Goal: Navigation & Orientation: Find specific page/section

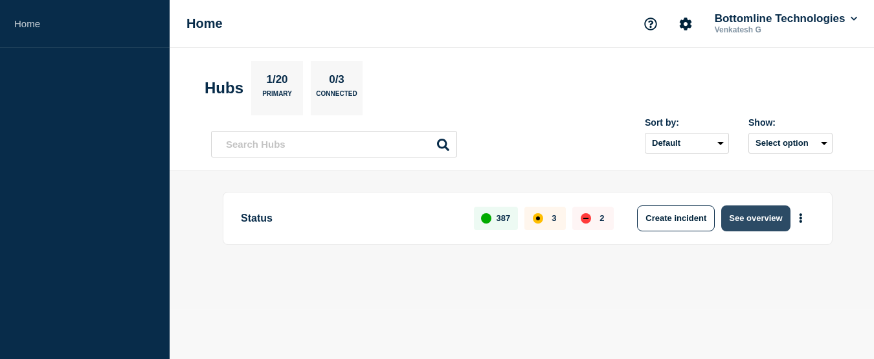
click at [747, 219] on button "See overview" at bounding box center [755, 218] width 69 height 26
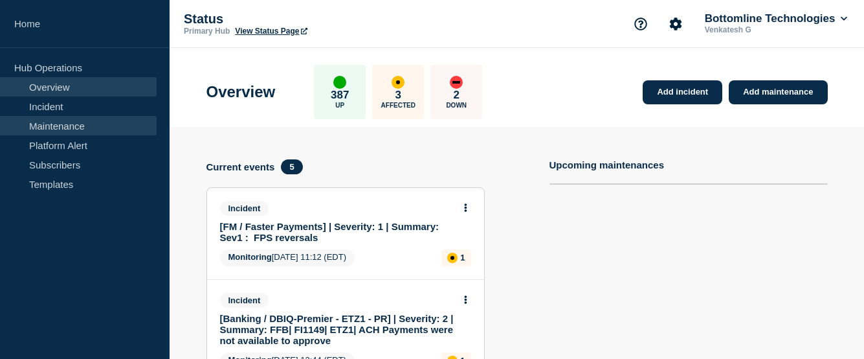
click at [54, 129] on link "Maintenance" at bounding box center [78, 125] width 157 height 19
